Goal: Entertainment & Leisure: Consume media (video, audio)

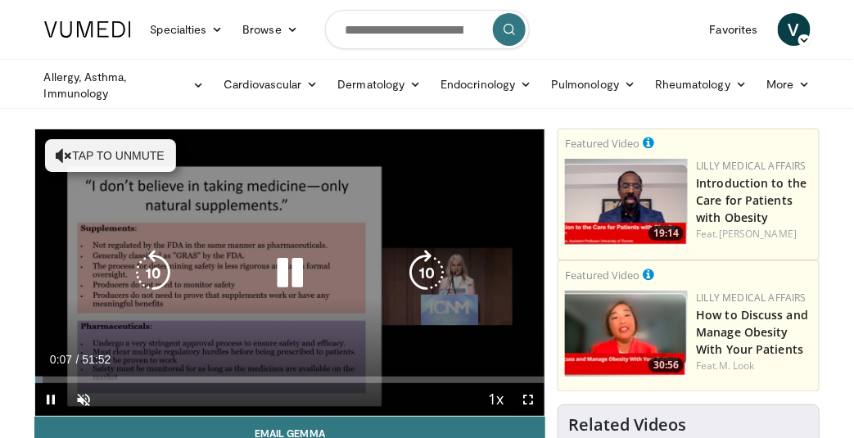
click at [120, 157] on button "Tap to unmute" at bounding box center [110, 155] width 131 height 33
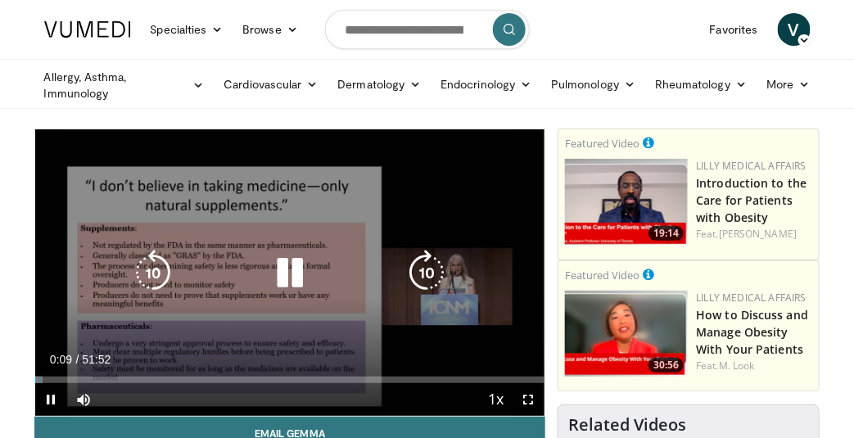
click at [286, 273] on icon "Video Player" at bounding box center [290, 273] width 46 height 46
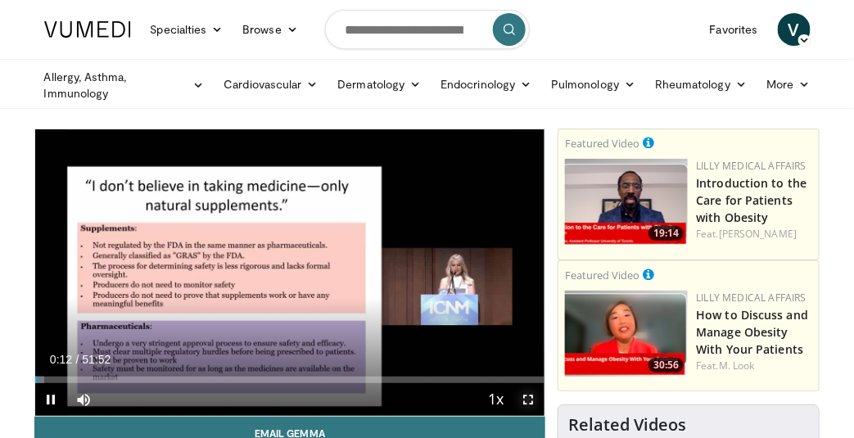
click at [532, 396] on span "Video Player" at bounding box center [528, 399] width 33 height 33
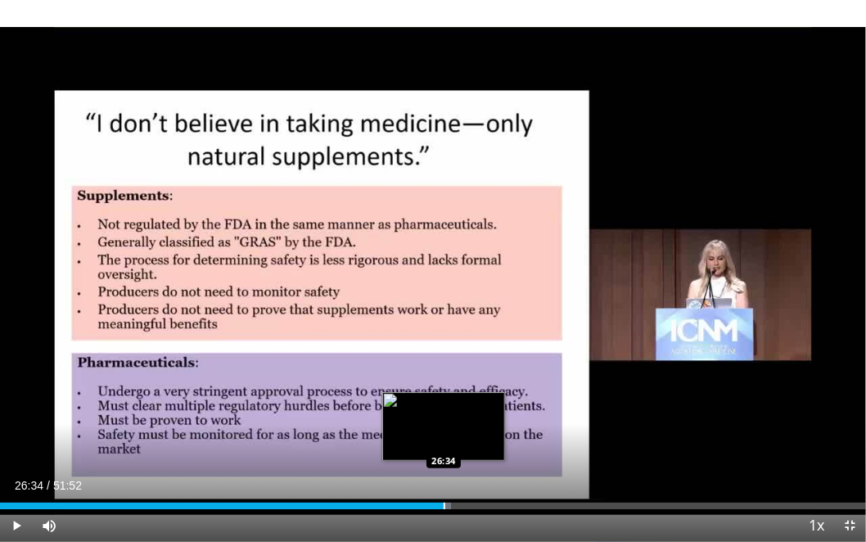
drag, startPoint x: 404, startPoint y: 502, endPoint x: 444, endPoint y: 501, distance: 39.3
click at [444, 437] on div "Loaded : 52.06% 26:34 26:34" at bounding box center [433, 502] width 866 height 16
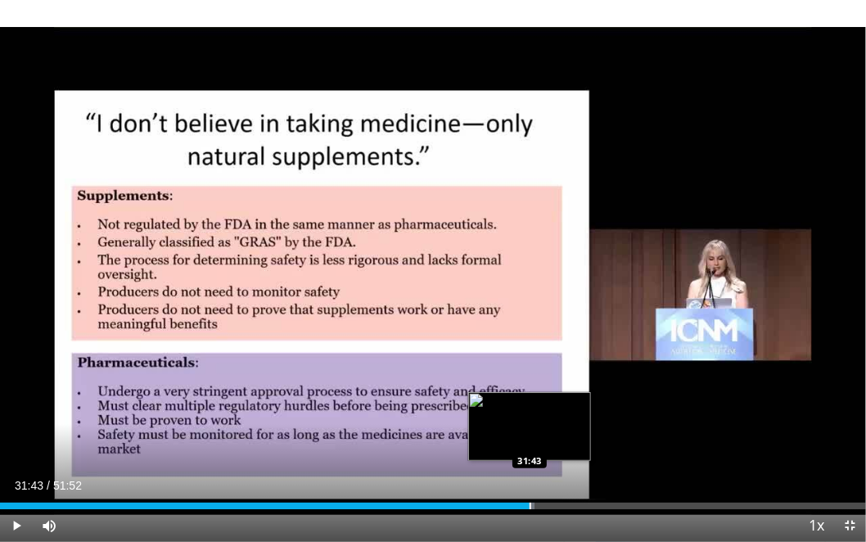
drag, startPoint x: 426, startPoint y: 501, endPoint x: 530, endPoint y: 494, distance: 103.4
click at [530, 437] on div "Loaded : 61.70% 31:43 31:43" at bounding box center [433, 502] width 866 height 16
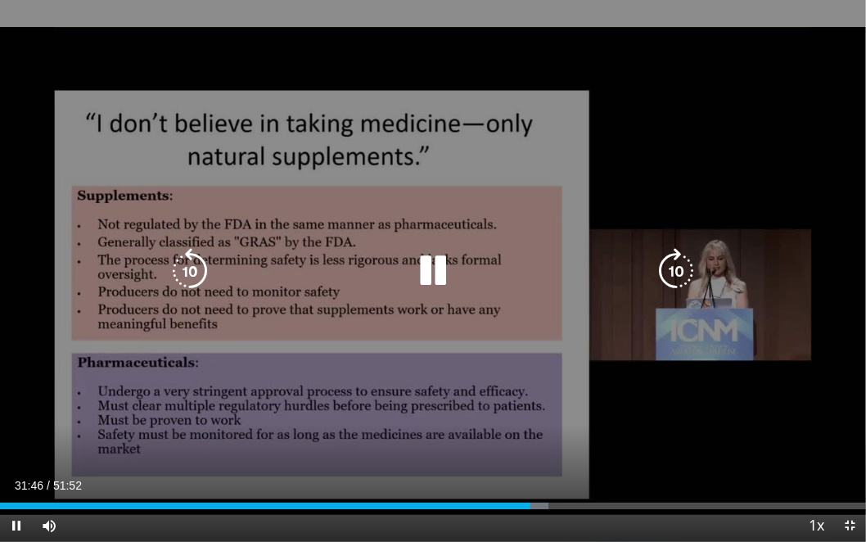
click at [825, 5] on div "10 seconds Tap to unmute" at bounding box center [433, 271] width 866 height 542
drag, startPoint x: 350, startPoint y: 286, endPoint x: 664, endPoint y: 101, distance: 364.4
click at [664, 101] on div "10 seconds Tap to unmute" at bounding box center [433, 271] width 866 height 542
click at [853, 9] on div "10 seconds Tap to unmute" at bounding box center [433, 271] width 866 height 542
